Goal: Navigation & Orientation: Locate item on page

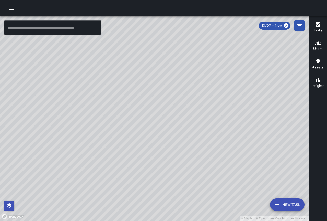
drag, startPoint x: 103, startPoint y: 138, endPoint x: 230, endPoint y: 133, distance: 126.7
click at [230, 133] on div "© Mapbox © OpenStreetMap Improve this map" at bounding box center [154, 118] width 309 height 204
drag, startPoint x: 54, startPoint y: 75, endPoint x: 112, endPoint y: 114, distance: 70.0
click at [112, 114] on div "© Mapbox © OpenStreetMap Improve this map" at bounding box center [154, 118] width 309 height 204
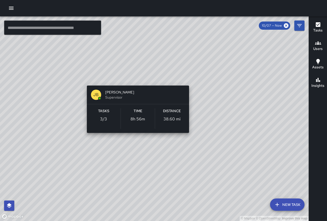
click at [135, 79] on div "© Mapbox © OpenStreetMap Improve this map [PERSON_NAME] Supervisor Tasks 3 / 3 …" at bounding box center [154, 118] width 309 height 204
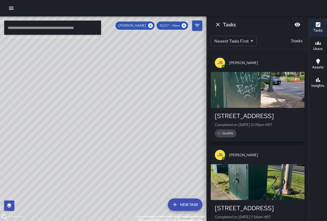
click at [218, 23] on icon "Dismiss" at bounding box center [218, 24] width 6 height 6
click at [220, 26] on icon "Dismiss" at bounding box center [218, 24] width 6 height 6
click at [151, 24] on icon at bounding box center [150, 25] width 5 height 5
click at [151, 23] on div "© Mapbox © OpenStreetMap Improve this map" at bounding box center [103, 118] width 207 height 204
click at [218, 24] on icon "Dismiss" at bounding box center [218, 25] width 4 height 4
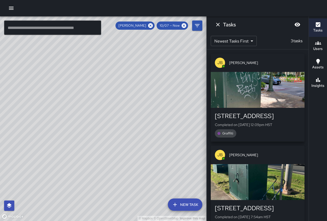
click at [185, 25] on icon at bounding box center [184, 26] width 6 height 6
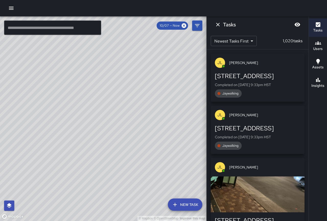
scroll to position [109, 0]
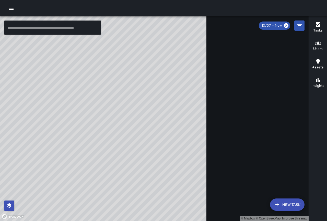
click at [152, 25] on div "© Mapbox © OpenStreetMap Improve this map" at bounding box center [154, 118] width 309 height 204
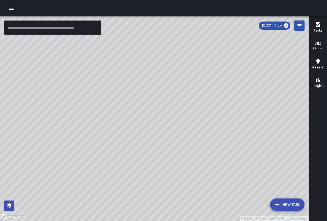
drag, startPoint x: 220, startPoint y: 105, endPoint x: 175, endPoint y: 91, distance: 47.7
click at [175, 91] on div "© Mapbox © OpenStreetMap Improve this map" at bounding box center [154, 118] width 309 height 204
drag, startPoint x: 176, startPoint y: 88, endPoint x: 232, endPoint y: 150, distance: 83.7
click at [232, 151] on div "© Mapbox © OpenStreetMap Improve this map" at bounding box center [154, 118] width 309 height 204
drag, startPoint x: 174, startPoint y: 81, endPoint x: 195, endPoint y: 94, distance: 24.1
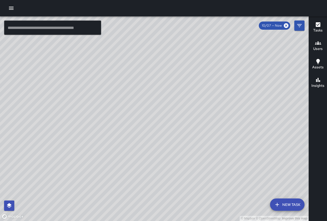
click at [195, 94] on div "© Mapbox © OpenStreetMap Improve this map" at bounding box center [154, 118] width 309 height 204
drag, startPoint x: 179, startPoint y: 67, endPoint x: 190, endPoint y: 86, distance: 21.8
click at [190, 86] on div "© Mapbox © OpenStreetMap Improve this map" at bounding box center [154, 118] width 309 height 204
drag, startPoint x: 171, startPoint y: 116, endPoint x: 107, endPoint y: 128, distance: 65.0
click at [143, 128] on div "© Mapbox © OpenStreetMap Improve this map" at bounding box center [154, 118] width 309 height 204
